Goal: Information Seeking & Learning: Learn about a topic

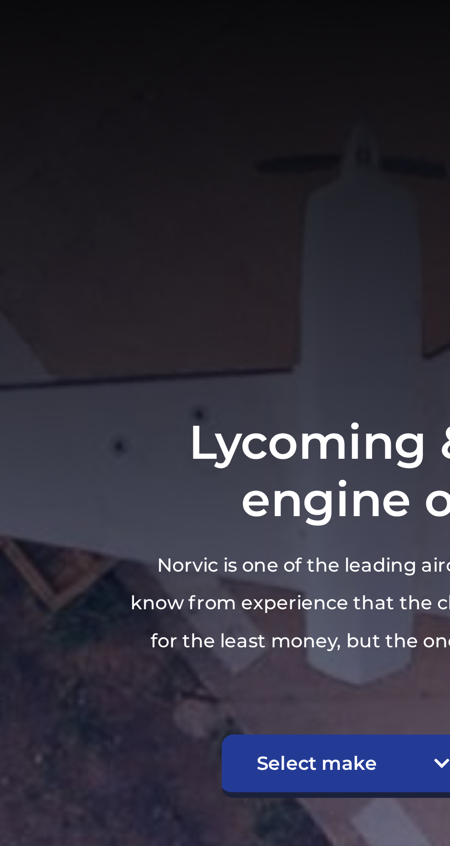
scroll to position [118, 0]
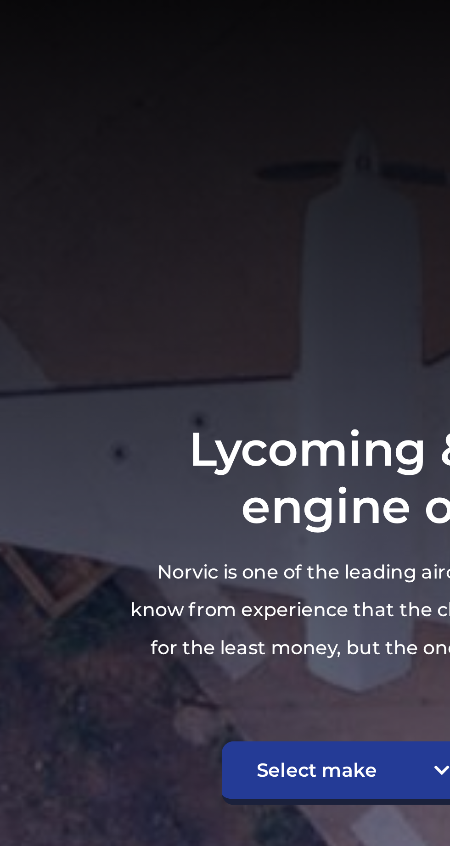
click at [17, 228] on section "Lycoming & Continental Aircraft engine overhaul / exchange Norvic is one of the…" at bounding box center [225, 238] width 450 height 550
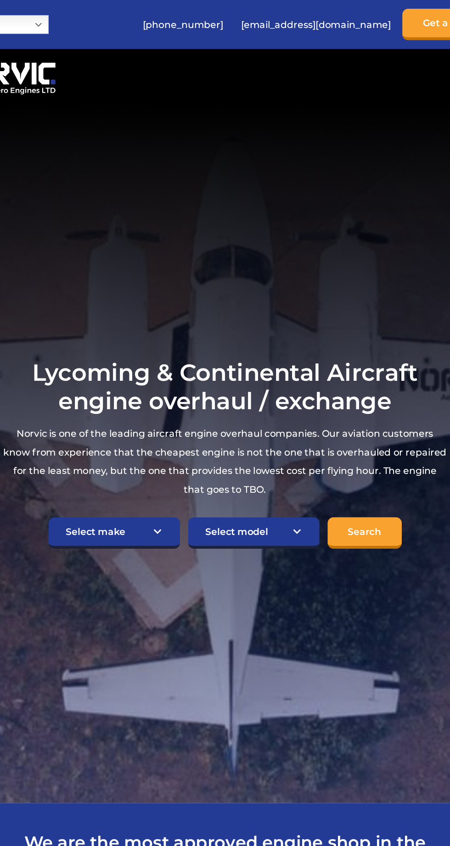
scroll to position [0, 0]
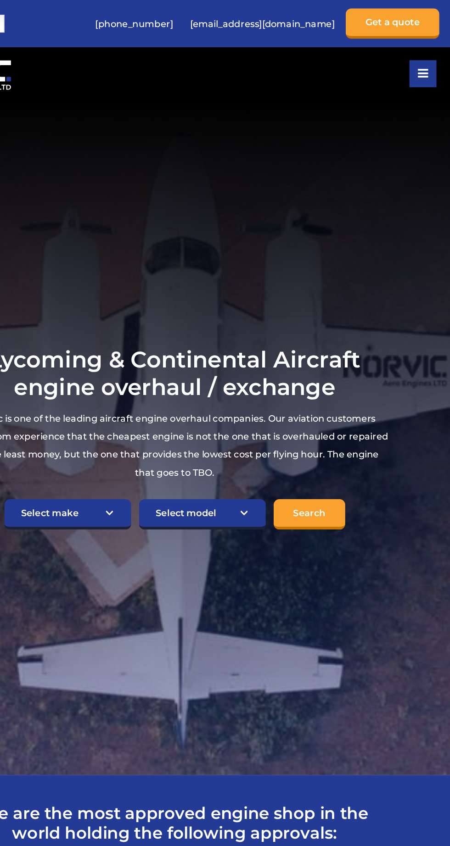
click at [422, 272] on section "Lycoming & Continental Aircraft engine overhaul / exchange Norvic is one of the…" at bounding box center [225, 357] width 450 height 550
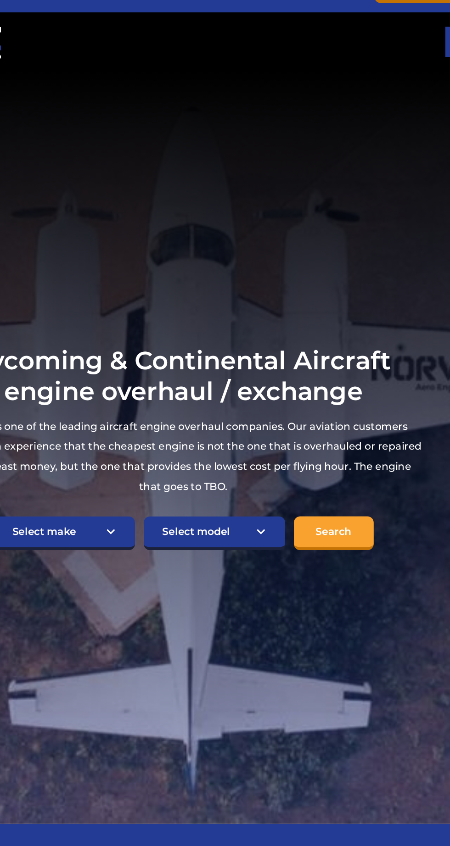
click at [94, 317] on h1 "Lycoming & Continental Aircraft engine overhaul / exchange" at bounding box center [224, 304] width 349 height 45
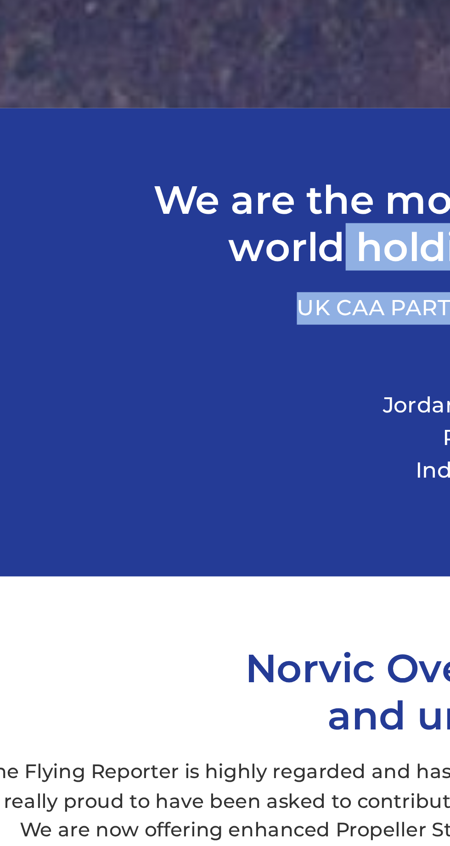
scroll to position [51, 0]
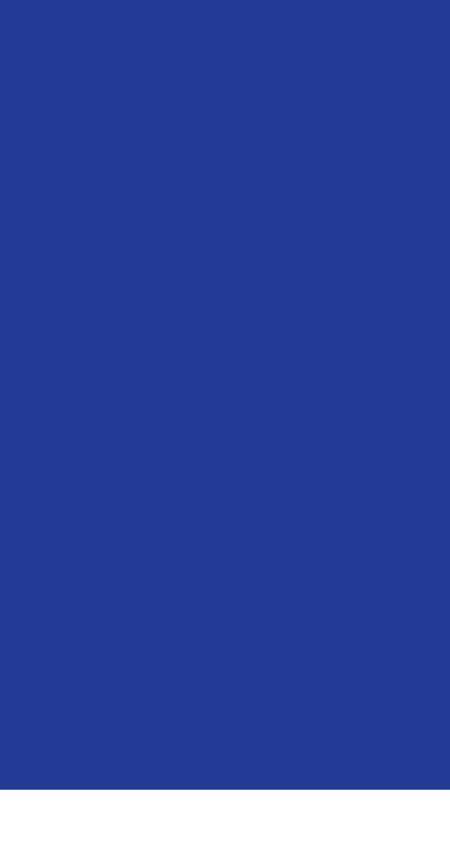
click at [61, 709] on p "UK CAA PART 145 APP REF: UK.145.01182 EASA APP REF: EASA.145.3169 FAA APP REF: …" at bounding box center [225, 676] width 354 height 66
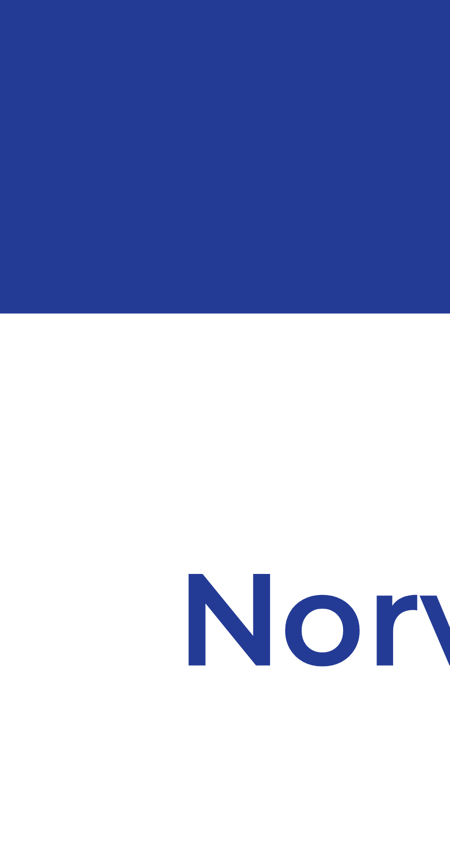
click at [126, 740] on section "We are the most approved engine shop in the world holding the following approva…" at bounding box center [225, 660] width 450 height 159
